Goal: Check status: Check status

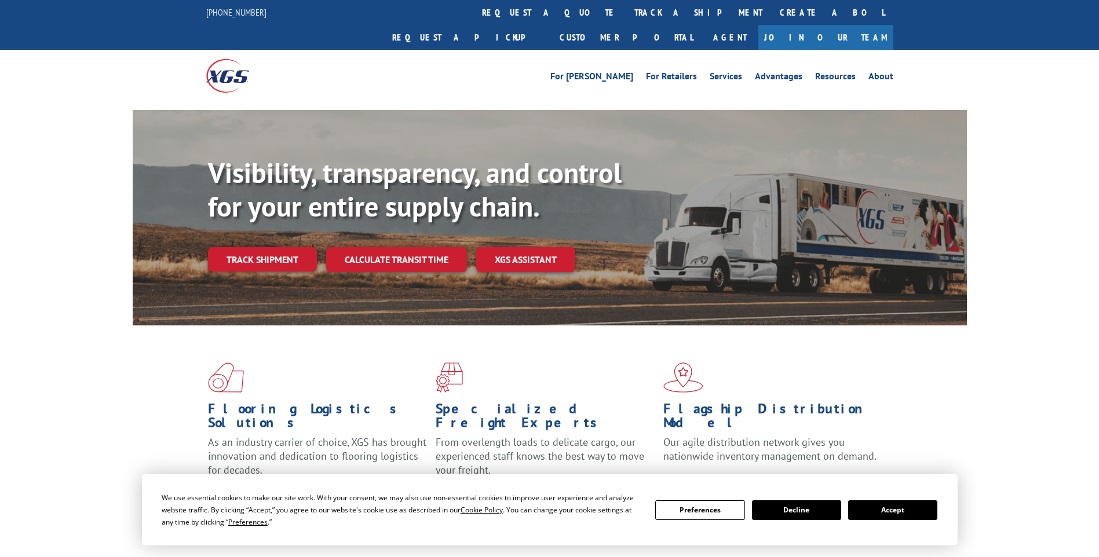
click at [263, 249] on div "Visibility, transparency, and control for your entire supply chain. Track shipm…" at bounding box center [587, 237] width 759 height 162
click at [273, 247] on link "Track shipment" at bounding box center [262, 259] width 109 height 24
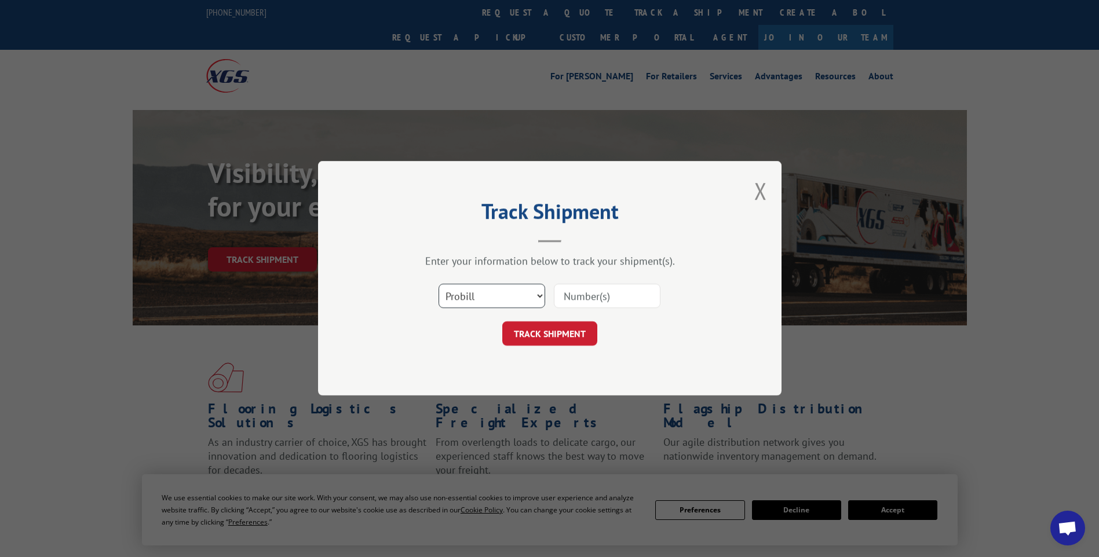
click at [539, 294] on select "Select category... Probill BOL PO" at bounding box center [492, 297] width 107 height 24
select select "bol"
click at [439, 285] on select "Select category... Probill BOL PO" at bounding box center [492, 297] width 107 height 24
click at [625, 294] on input at bounding box center [607, 297] width 107 height 24
type input "266249"
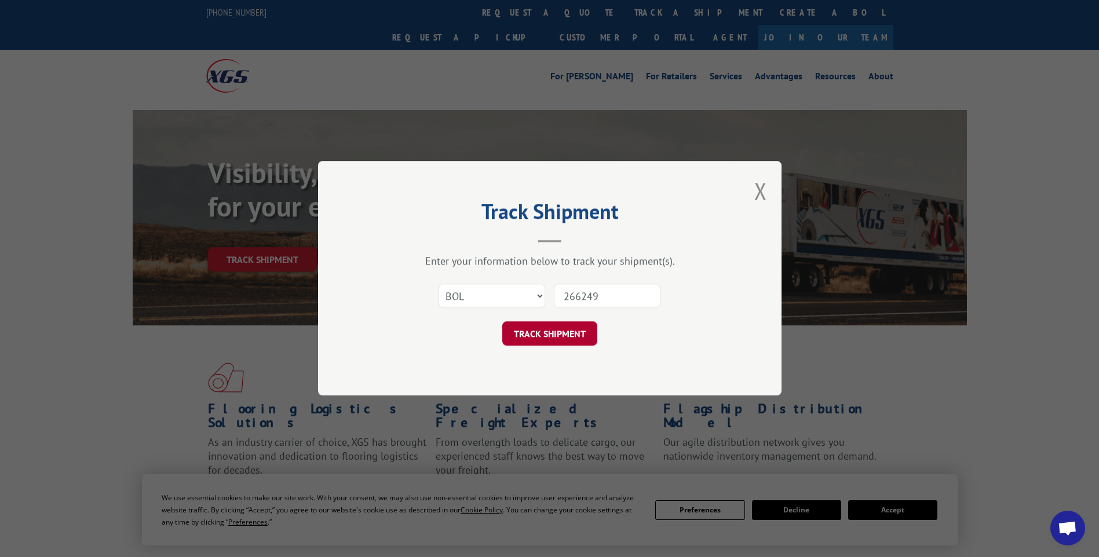
click at [553, 341] on button "TRACK SHIPMENT" at bounding box center [549, 334] width 95 height 24
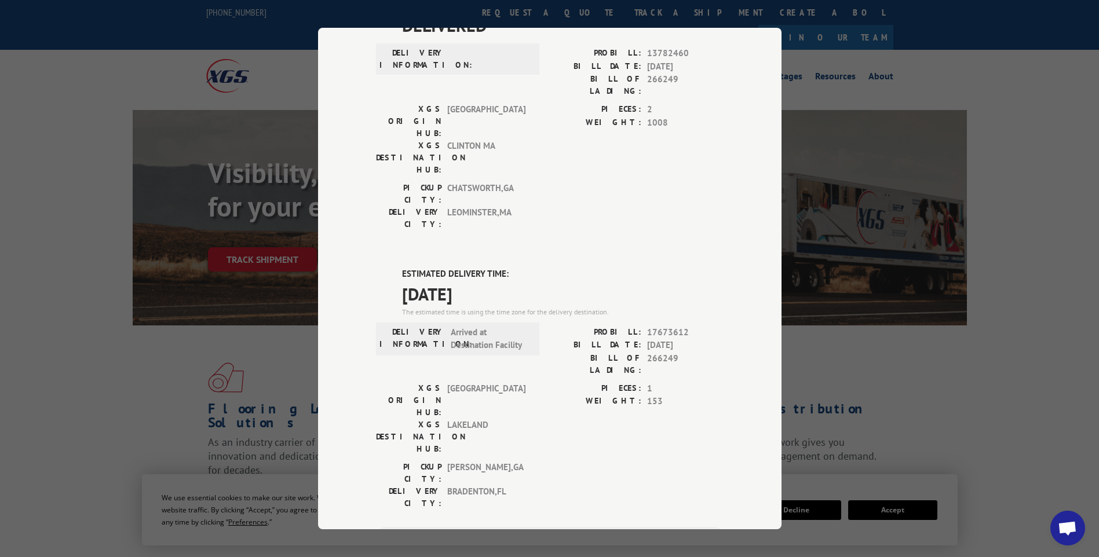
scroll to position [90, 0]
